Goal: Task Accomplishment & Management: Use online tool/utility

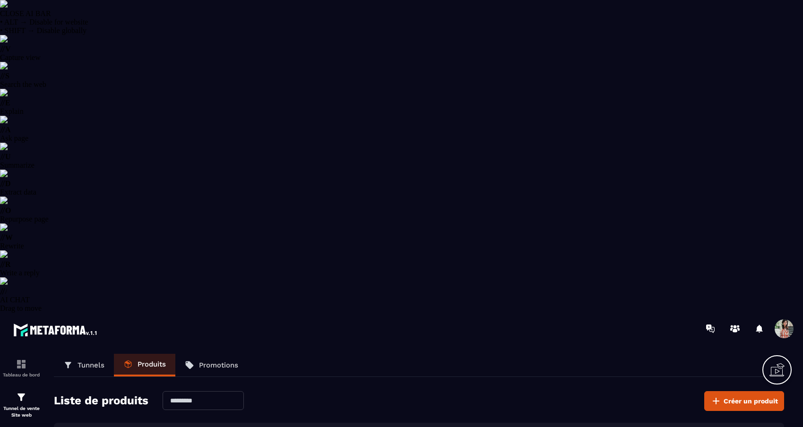
select select "******"
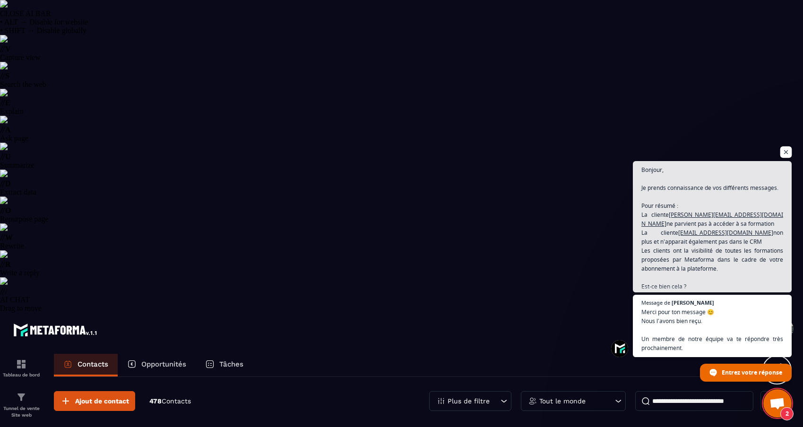
click at [790, 149] on span "Ouvrir le chat" at bounding box center [787, 153] width 12 height 12
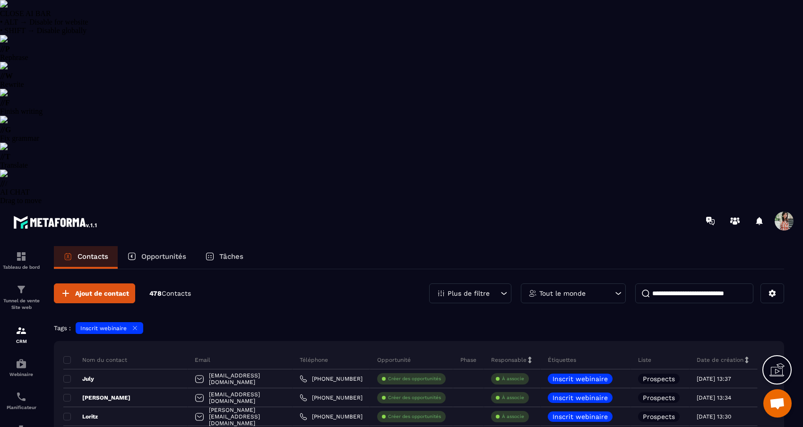
click at [662, 284] on input at bounding box center [695, 294] width 118 height 20
type input "****"
